Goal: Task Accomplishment & Management: Use online tool/utility

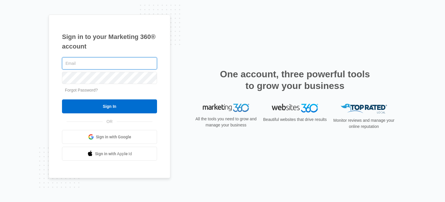
type input "[EMAIL_ADDRESS][DOMAIN_NAME]"
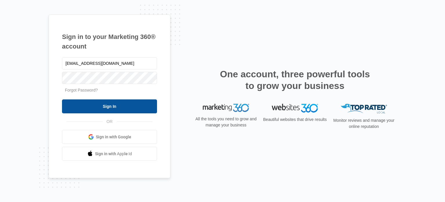
click at [109, 106] on input "Sign In" at bounding box center [109, 106] width 95 height 14
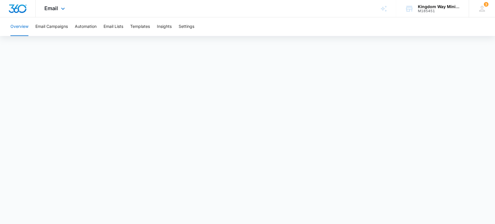
click at [58, 7] on div "Email Apps Reputation Websites Forms CRM Email Social Shop Payments POS Content…" at bounding box center [55, 8] width 39 height 17
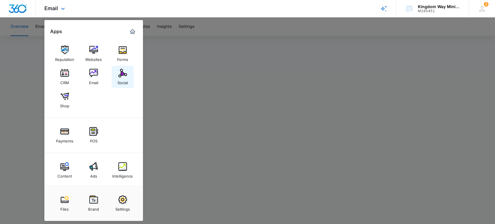
click at [119, 72] on img at bounding box center [122, 73] width 9 height 9
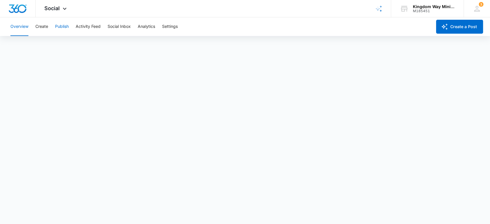
click at [65, 26] on button "Publish" at bounding box center [62, 26] width 14 height 19
